Goal: Obtain resource: Download file/media

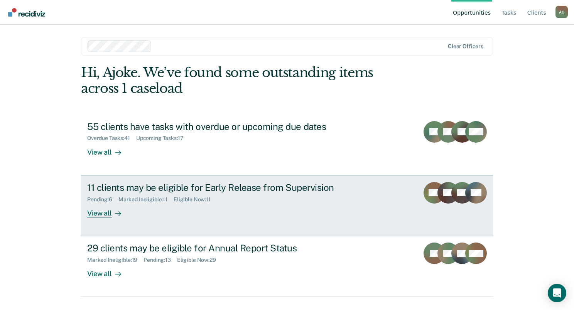
click at [94, 212] on div "View all" at bounding box center [108, 210] width 43 height 15
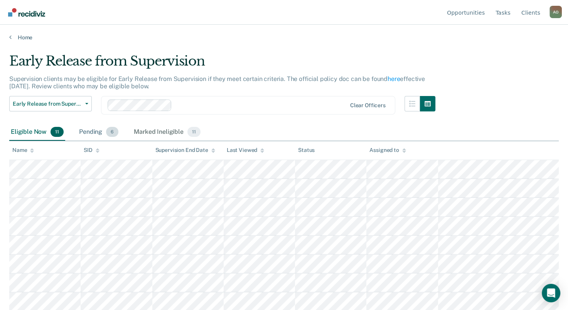
click at [85, 130] on div "Pending 6" at bounding box center [99, 132] width 42 height 17
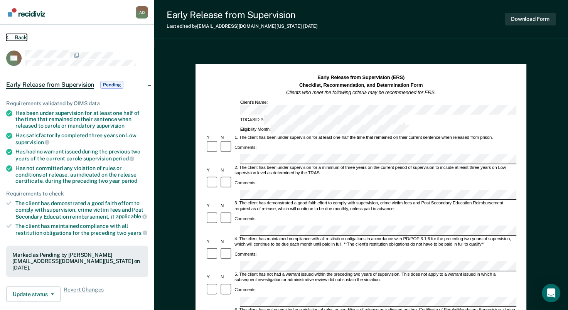
click at [19, 38] on button "Back" at bounding box center [16, 37] width 21 height 7
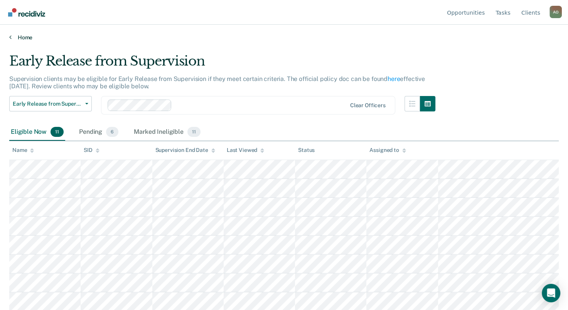
click at [19, 35] on link "Home" at bounding box center [284, 37] width 550 height 7
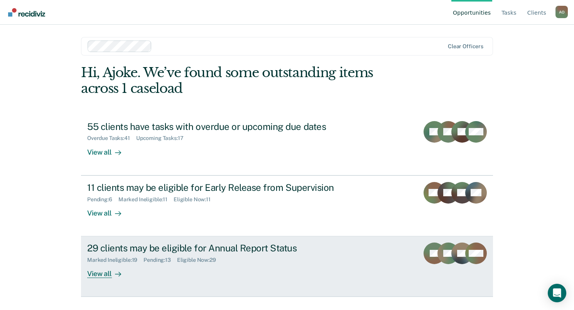
click at [167, 250] on div "29 clients may be eligible for Annual Report Status" at bounding box center [222, 248] width 271 height 11
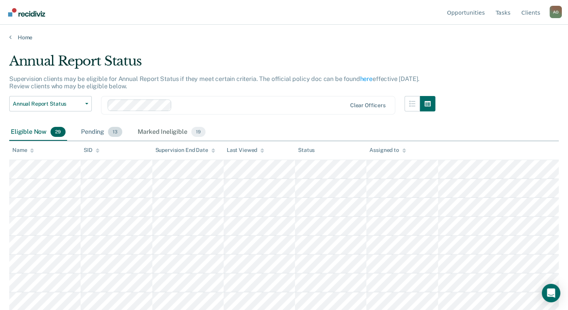
click at [86, 131] on div "Pending 13" at bounding box center [101, 132] width 44 height 17
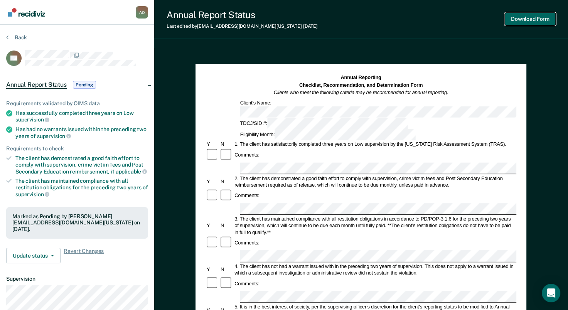
click at [520, 18] on button "Download Form" at bounding box center [530, 19] width 51 height 13
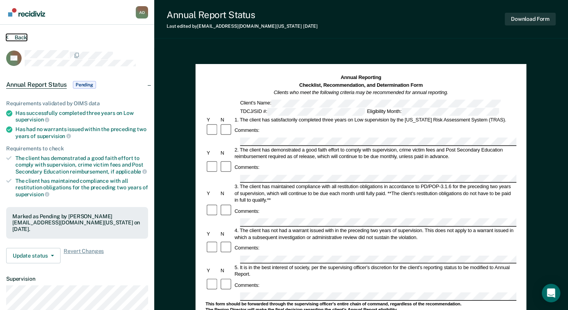
click at [21, 37] on button "Back" at bounding box center [16, 37] width 21 height 7
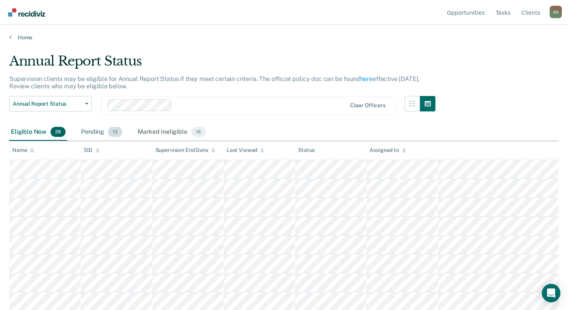
click at [91, 134] on div "Pending 13" at bounding box center [101, 132] width 44 height 17
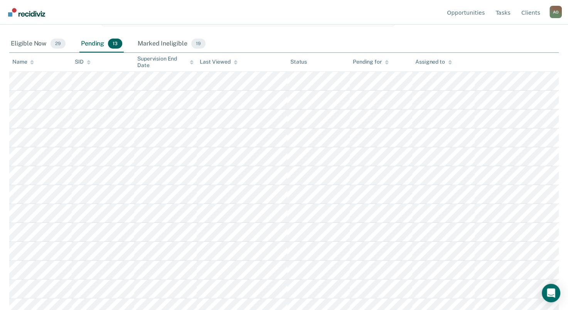
scroll to position [95, 0]
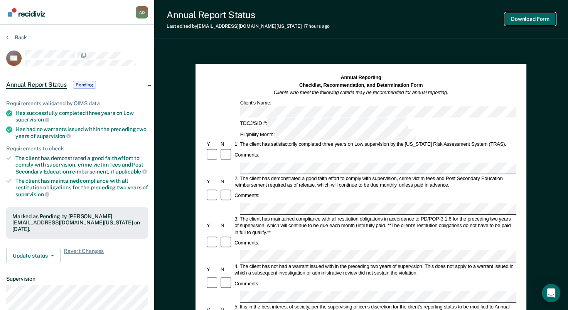
click at [535, 20] on button "Download Form" at bounding box center [530, 19] width 51 height 13
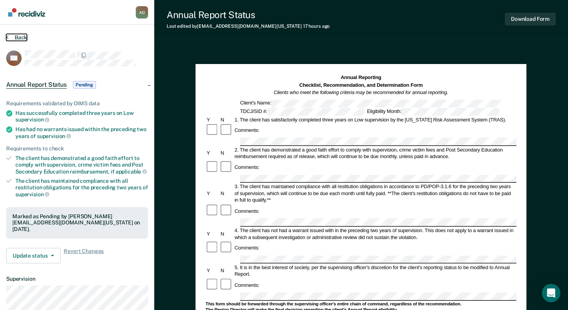
click at [16, 35] on button "Back" at bounding box center [16, 37] width 21 height 7
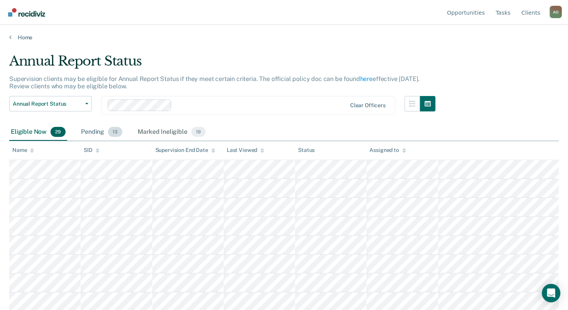
click at [86, 129] on div "Pending 13" at bounding box center [101, 132] width 44 height 17
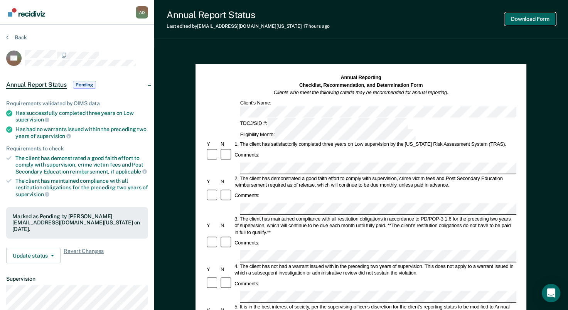
click at [532, 16] on button "Download Form" at bounding box center [530, 19] width 51 height 13
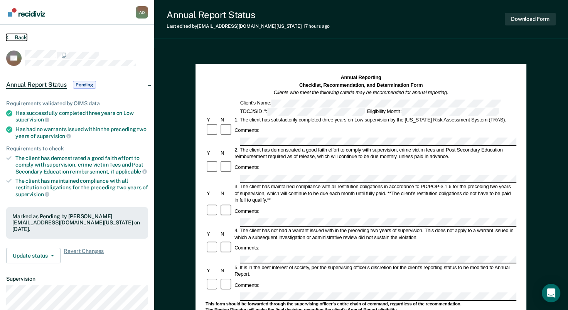
click at [16, 35] on button "Back" at bounding box center [16, 37] width 21 height 7
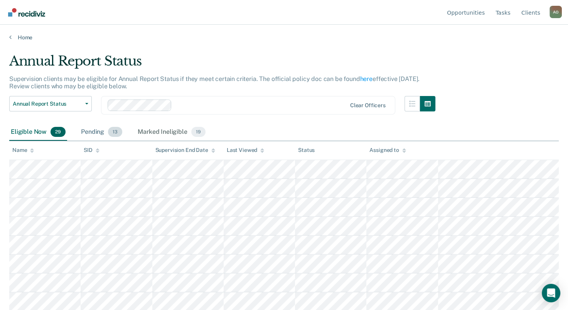
click at [88, 128] on div "Pending 13" at bounding box center [101, 132] width 44 height 17
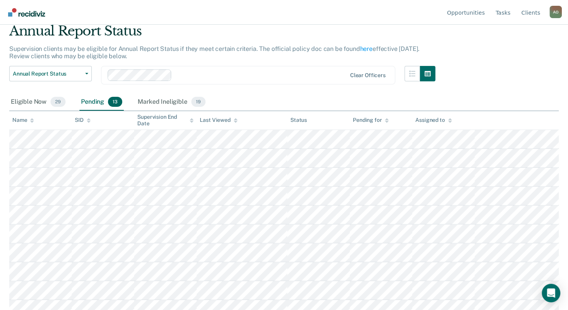
scroll to position [77, 0]
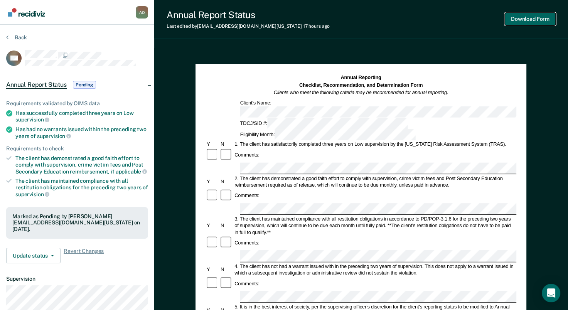
click at [523, 20] on button "Download Form" at bounding box center [530, 19] width 51 height 13
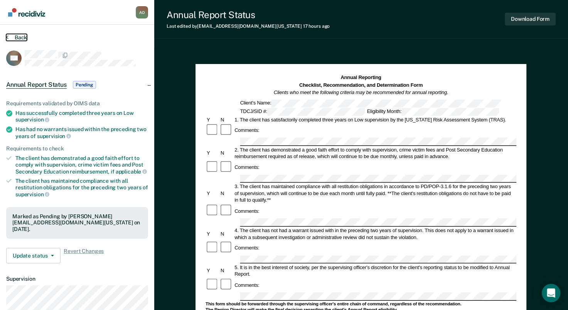
click at [19, 36] on button "Back" at bounding box center [16, 37] width 21 height 7
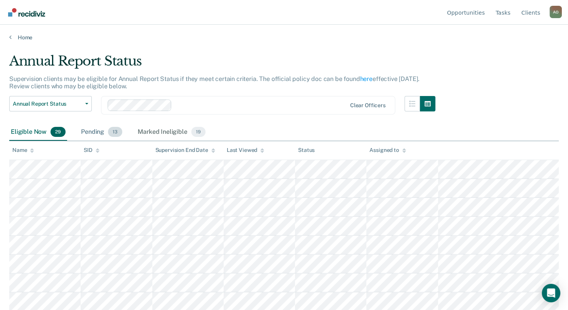
click at [86, 132] on div "Pending 13" at bounding box center [101, 132] width 44 height 17
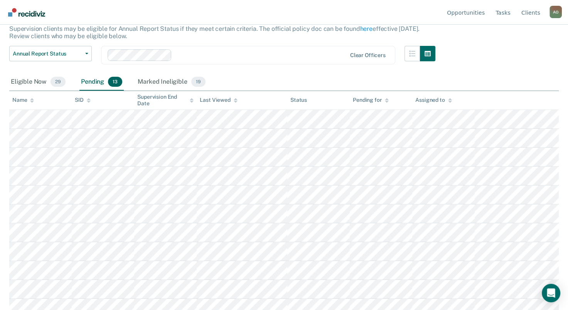
scroll to position [95, 0]
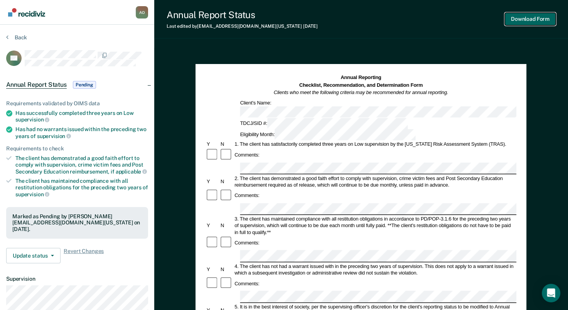
click at [528, 21] on button "Download Form" at bounding box center [530, 19] width 51 height 13
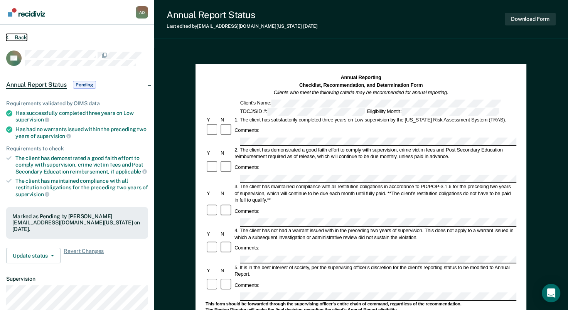
click at [22, 36] on button "Back" at bounding box center [16, 37] width 21 height 7
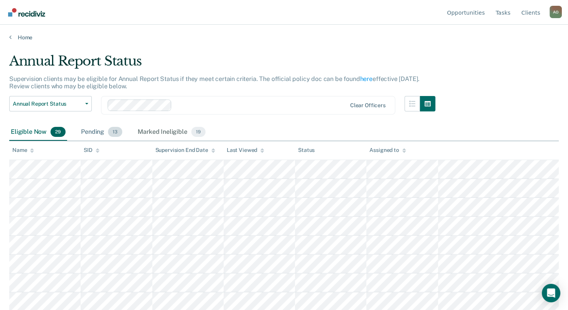
click at [94, 133] on div "Pending 13" at bounding box center [101, 132] width 44 height 17
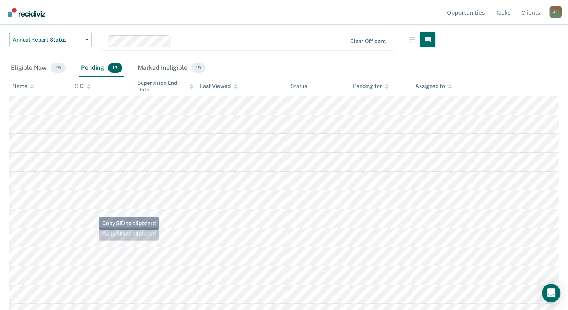
scroll to position [95, 0]
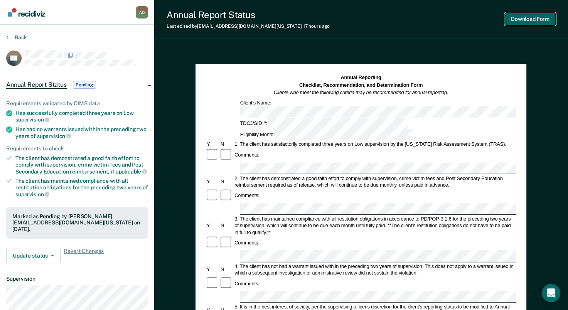
click at [530, 19] on button "Download Form" at bounding box center [530, 19] width 51 height 13
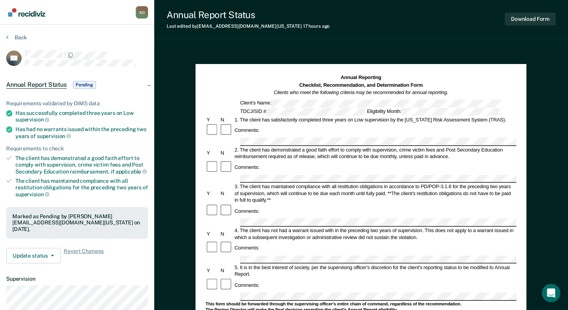
click at [20, 32] on section "Back SF Annual Report Status Pending Requirements validated by OIMS data Has su…" at bounding box center [77, 215] width 154 height 380
click at [20, 37] on button "Back" at bounding box center [16, 37] width 21 height 7
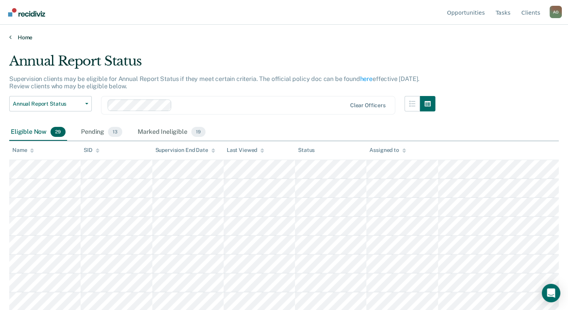
click at [20, 37] on link "Home" at bounding box center [284, 37] width 550 height 7
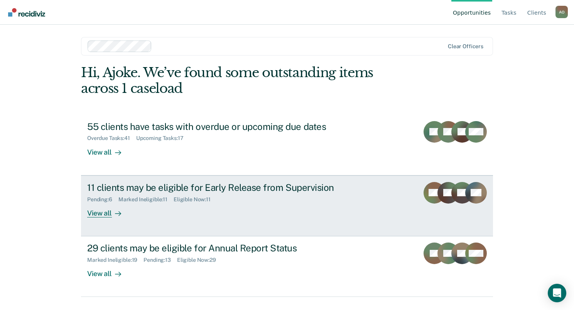
click at [112, 188] on div "11 clients may be eligible for Early Release from Supervision" at bounding box center [222, 187] width 271 height 11
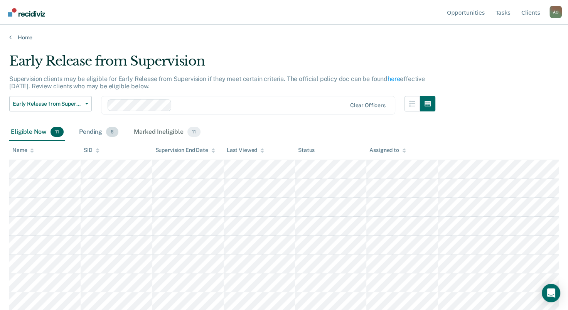
click at [97, 131] on div "Pending 6" at bounding box center [99, 132] width 42 height 17
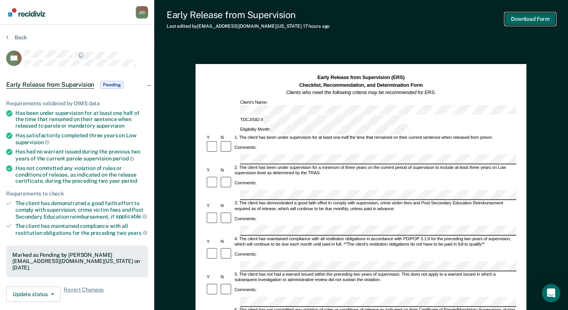
click at [532, 19] on button "Download Form" at bounding box center [530, 19] width 51 height 13
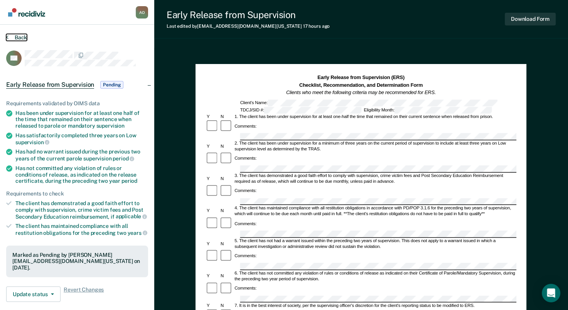
click at [18, 37] on button "Back" at bounding box center [16, 37] width 21 height 7
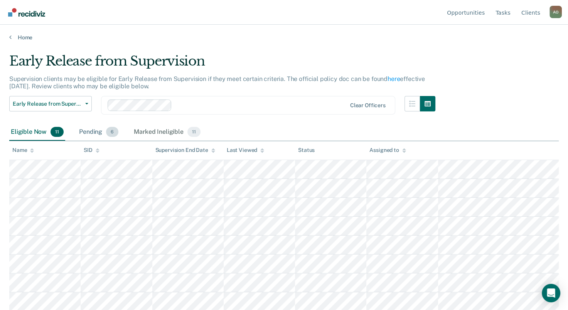
click at [85, 132] on div "Pending 6" at bounding box center [99, 132] width 42 height 17
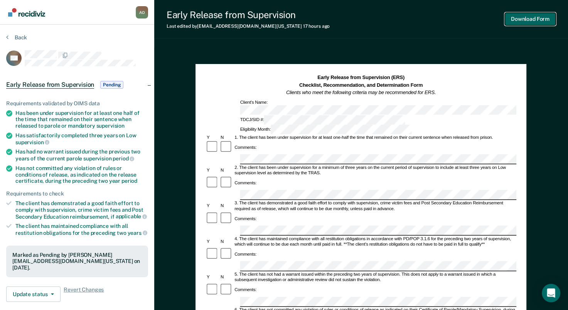
click at [533, 20] on button "Download Form" at bounding box center [530, 19] width 51 height 13
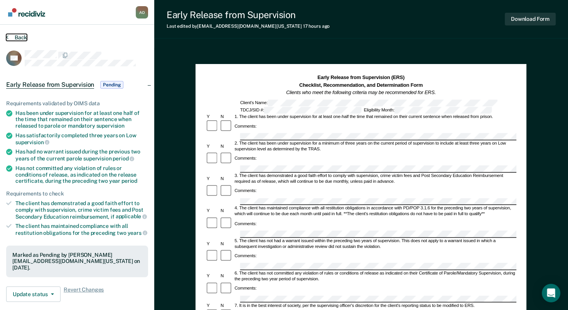
click at [17, 34] on button "Back" at bounding box center [16, 37] width 21 height 7
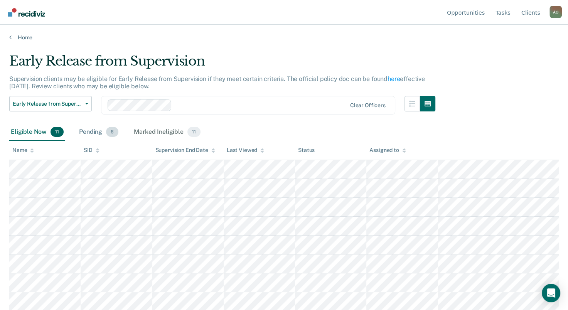
click at [91, 133] on div "Pending 6" at bounding box center [99, 132] width 42 height 17
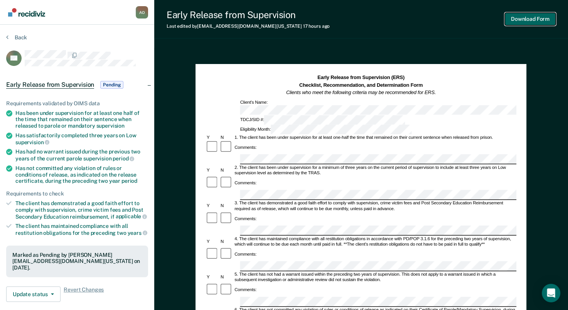
click at [535, 18] on button "Download Form" at bounding box center [530, 19] width 51 height 13
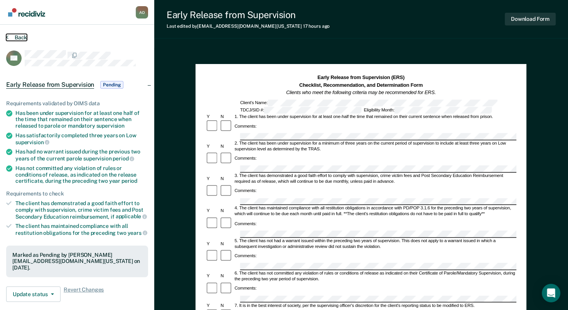
click at [19, 35] on button "Back" at bounding box center [16, 37] width 21 height 7
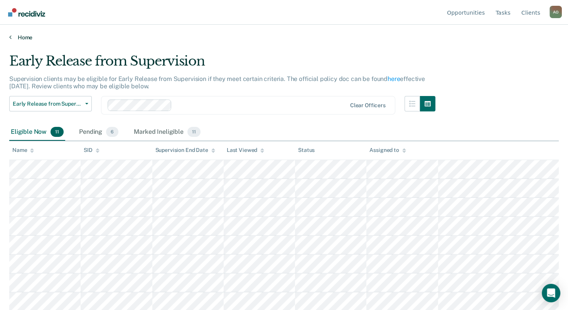
click at [19, 35] on link "Home" at bounding box center [284, 37] width 550 height 7
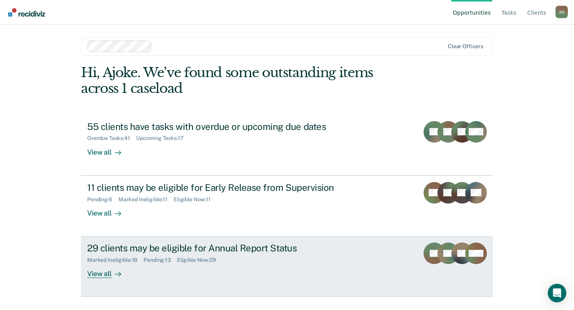
click at [99, 275] on div "View all" at bounding box center [108, 270] width 43 height 15
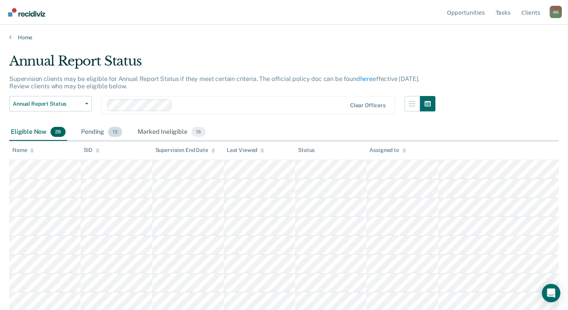
click at [95, 127] on div "Pending 13" at bounding box center [101, 132] width 44 height 17
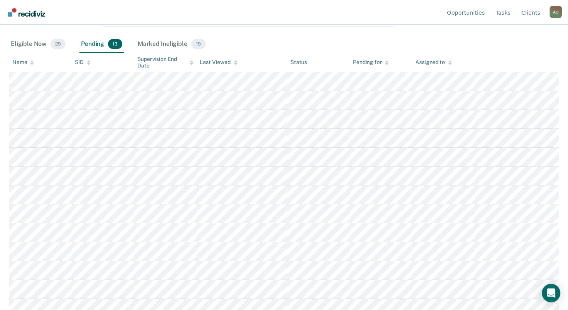
scroll to position [95, 0]
